Goal: Information Seeking & Learning: Learn about a topic

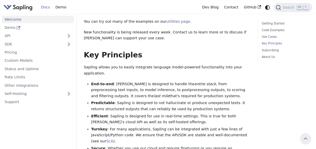
scroll to position [50, 0]
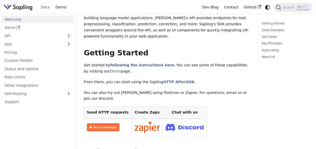
click at [19, 6] on img "Main" at bounding box center [18, 7] width 29 height 7
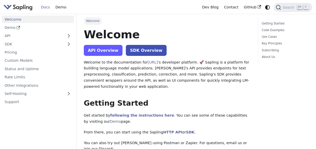
click at [100, 53] on link "API Overview" at bounding box center [103, 50] width 39 height 11
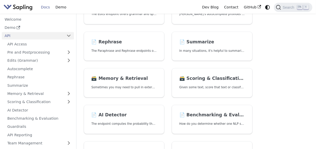
scroll to position [128, 0]
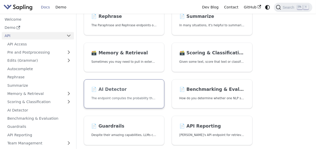
click at [131, 88] on h2 "📄️ AI Detector" at bounding box center [125, 90] width 66 height 6
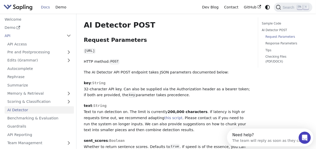
scroll to position [255, 0]
